Goal: Communication & Community: Answer question/provide support

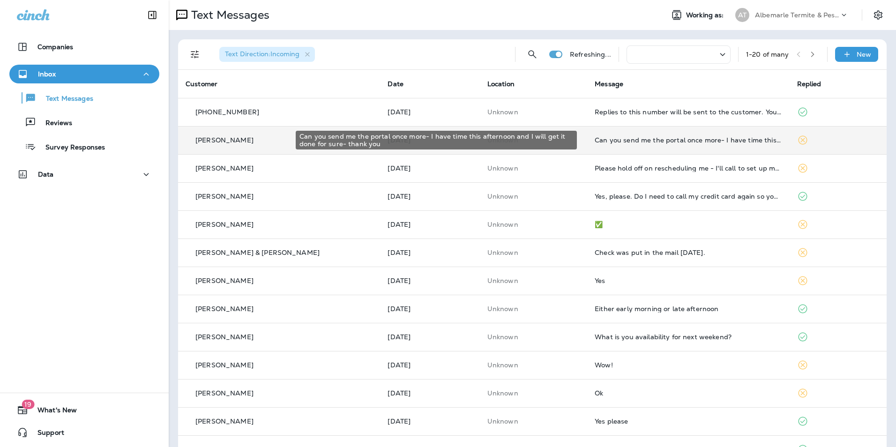
click at [602, 136] on div "Can you send me the portal once more- I have time this afternoon and I will get…" at bounding box center [687, 139] width 187 height 7
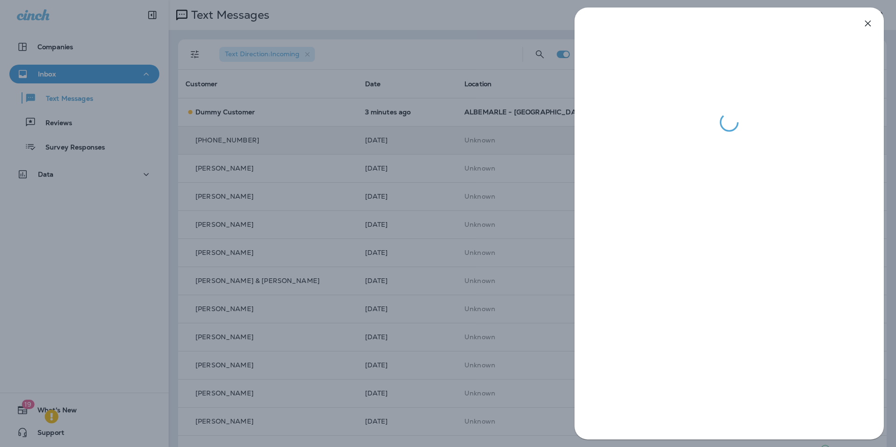
click at [865, 21] on icon "button" at bounding box center [868, 24] width 6 height 6
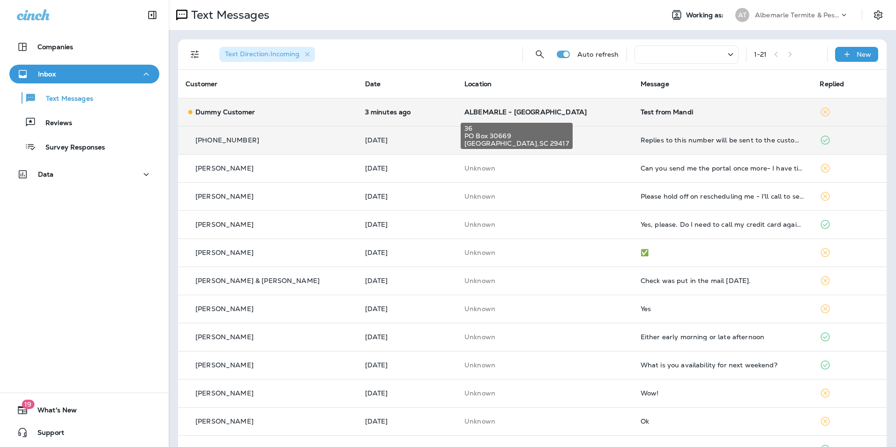
click at [464, 115] on span "ALBEMARLE - [GEOGRAPHIC_DATA]" at bounding box center [525, 112] width 122 height 8
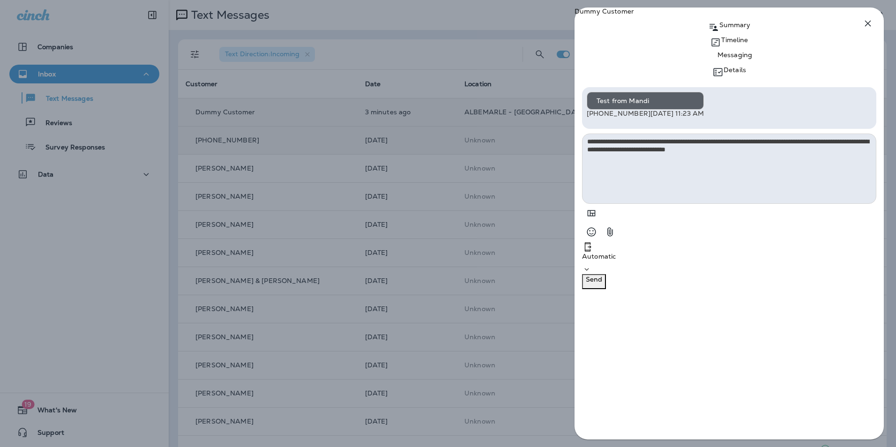
type textarea "**********"
click at [606, 289] on button "Send" at bounding box center [594, 281] width 24 height 15
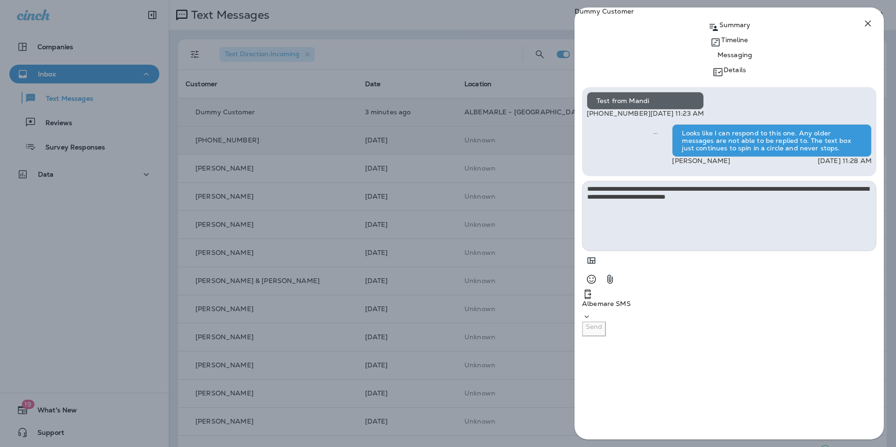
click at [867, 23] on icon "button" at bounding box center [867, 23] width 11 height 11
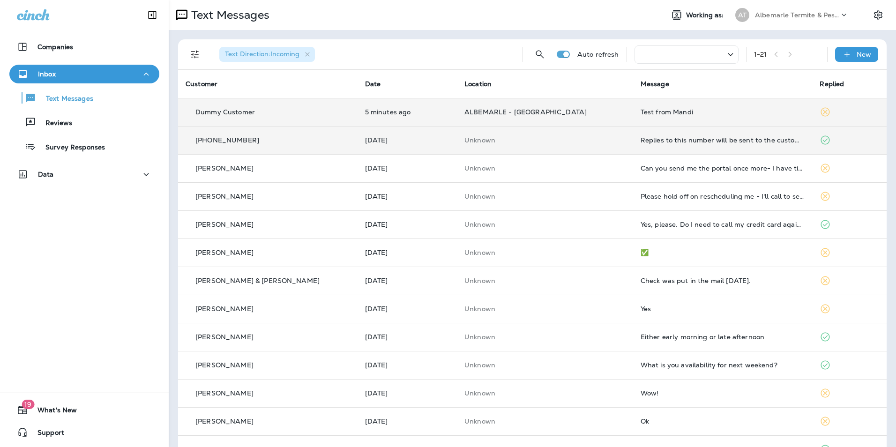
click at [696, 144] on td "Replies to this number will be sent to the customer. You can also choose to cal…" at bounding box center [722, 140] width 179 height 28
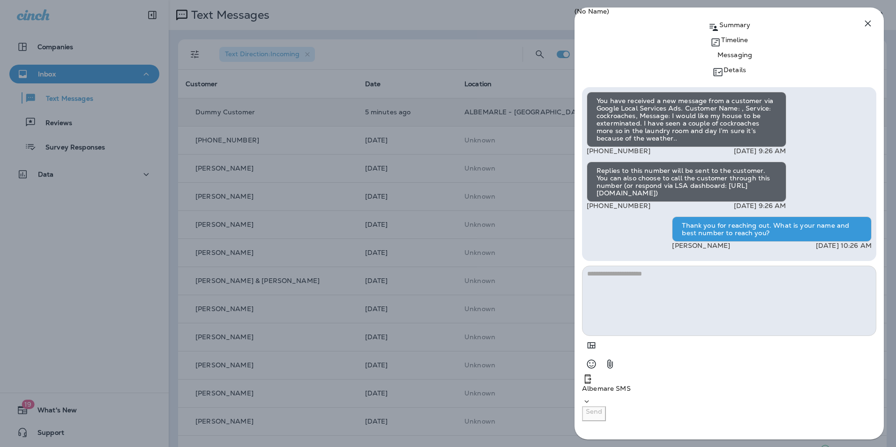
click at [866, 22] on icon "button" at bounding box center [868, 24] width 6 height 6
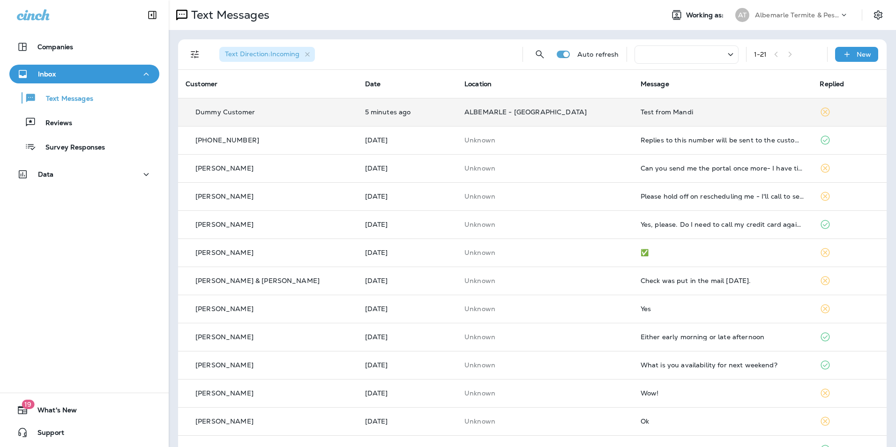
click at [357, 107] on td "5 minutes ago" at bounding box center [406, 112] width 99 height 28
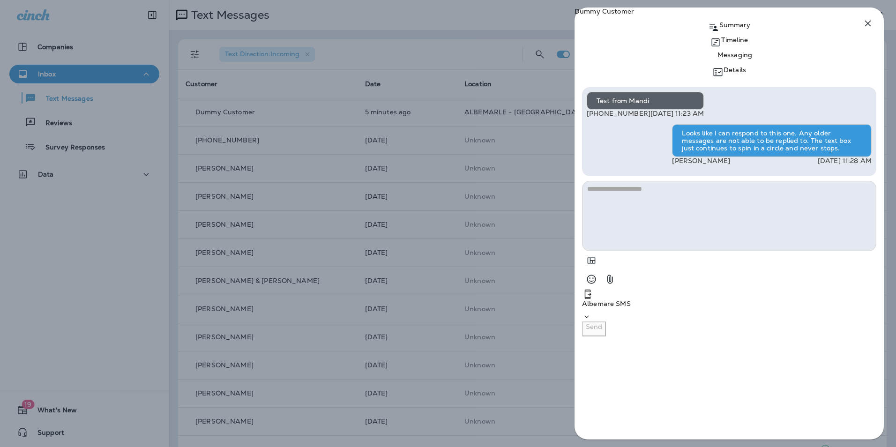
click at [869, 24] on icon "button" at bounding box center [868, 24] width 6 height 6
